Goal: Browse casually

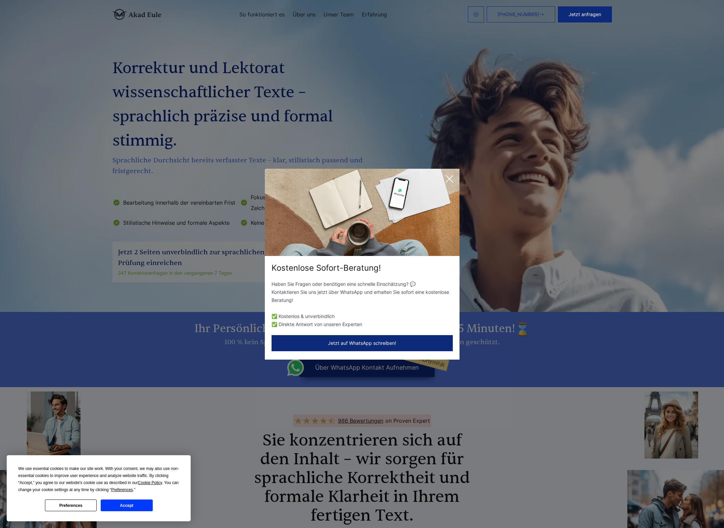
click at [156, 261] on div "Kostenlose Sofort-Beratung! Haben Sie Fragen oder benötigen eine schnelle Einsc…" at bounding box center [362, 264] width 724 height 528
click at [448, 177] on icon at bounding box center [449, 178] width 13 height 13
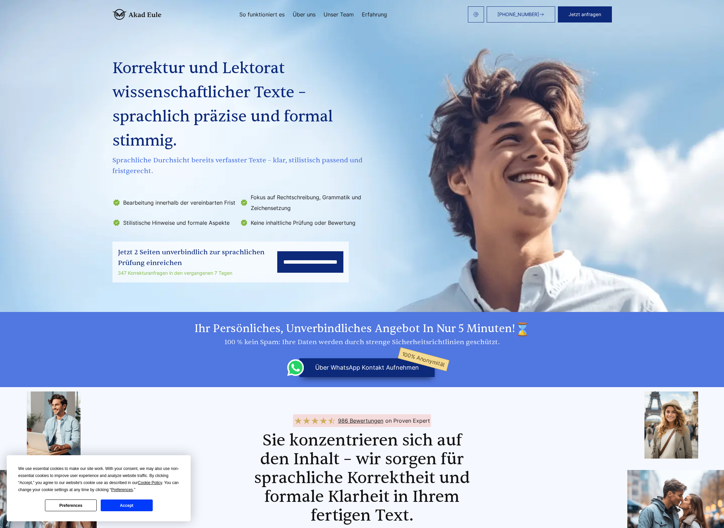
click at [127, 502] on button "Accept" at bounding box center [127, 506] width 52 height 12
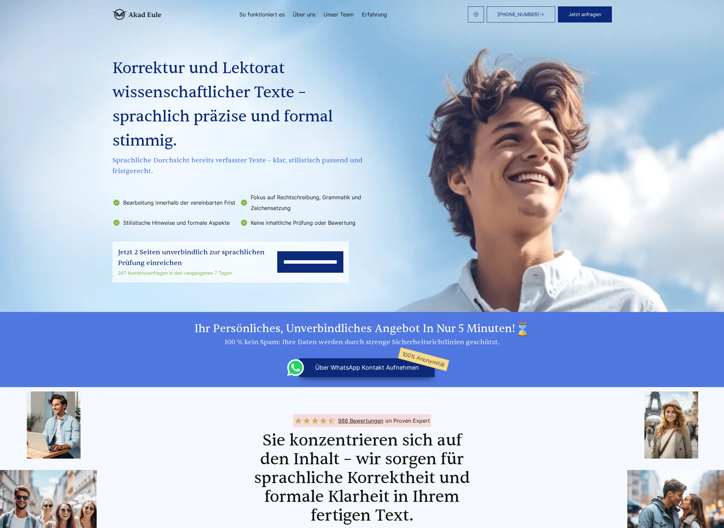
click at [208, 254] on div "Jetzt 2 Seiten unverbindlich zur sprachlichen Prüfung einreichen" at bounding box center [197, 257] width 159 height 21
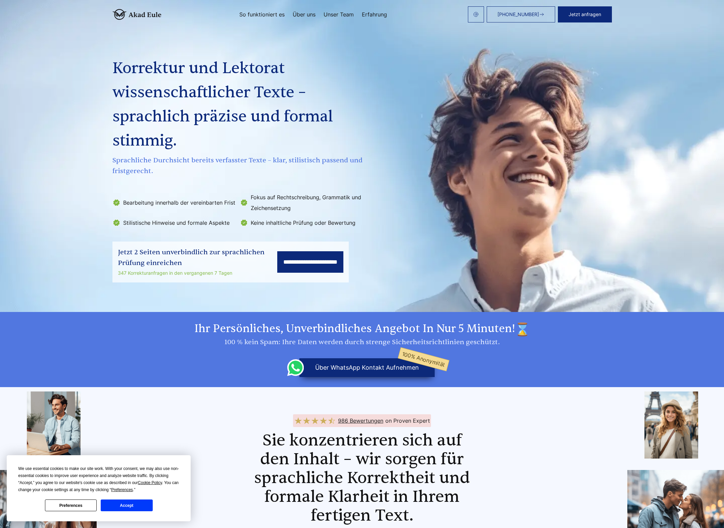
click at [526, 198] on div "**********" at bounding box center [361, 153] width 515 height 258
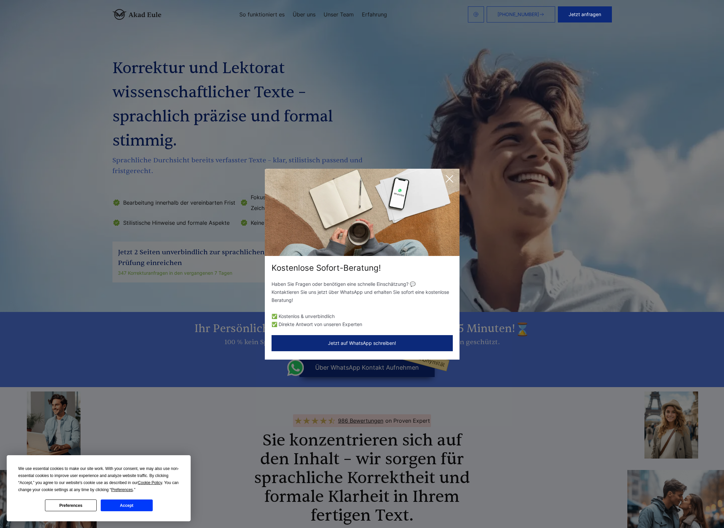
click at [450, 179] on icon at bounding box center [449, 178] width 7 height 7
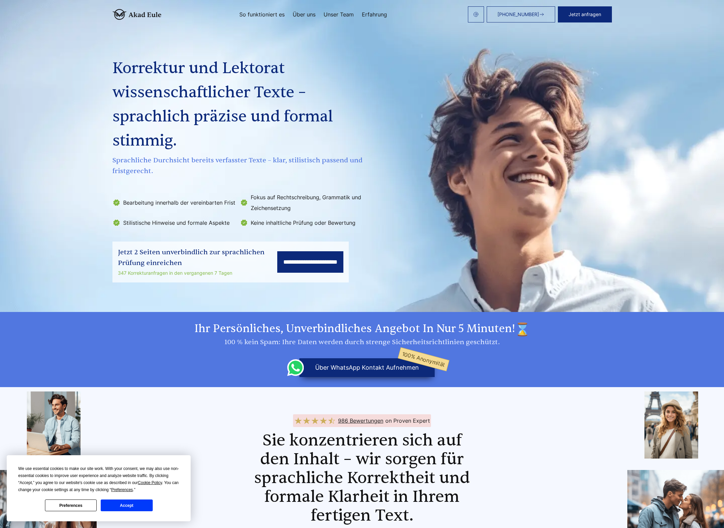
click at [364, 363] on button "über WhatsApp Kontakt aufnehmen 100% Anonymität" at bounding box center [366, 367] width 135 height 19
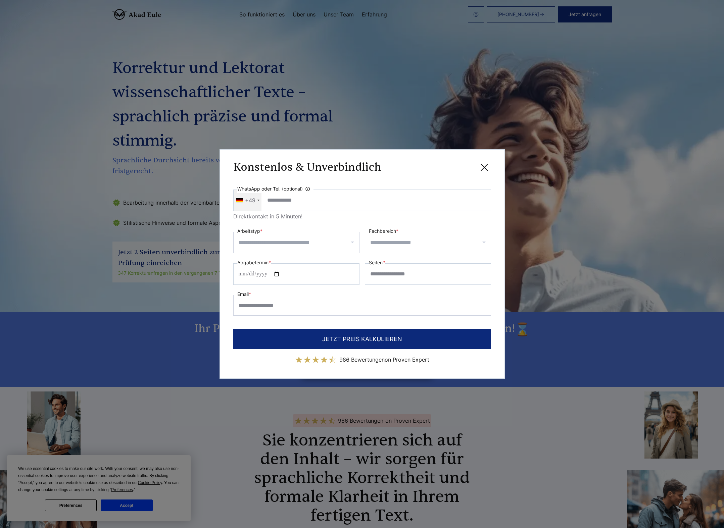
click at [483, 165] on icon at bounding box center [483, 167] width 13 height 13
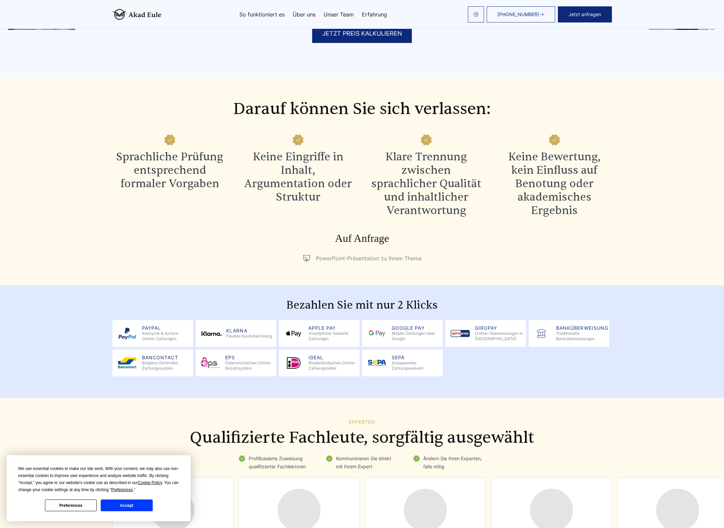
scroll to position [637, 0]
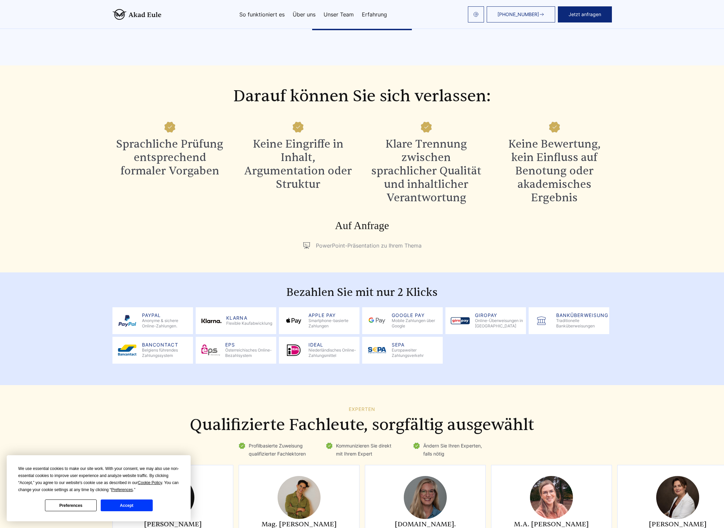
click at [405, 322] on span "Mobile Zahlungen über Google" at bounding box center [416, 323] width 48 height 11
drag, startPoint x: 414, startPoint y: 326, endPoint x: 365, endPoint y: 317, distance: 49.8
click at [365, 317] on div "Google pay Mobile Zahlungen über Google" at bounding box center [402, 320] width 81 height 27
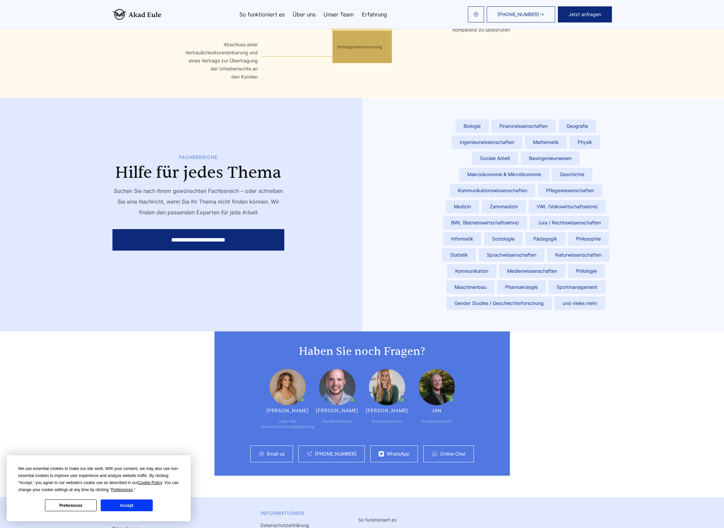
scroll to position [1575, 0]
